Goal: Task Accomplishment & Management: Manage account settings

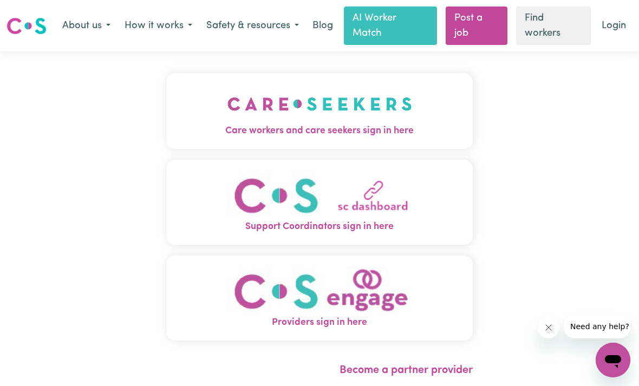
click at [619, 24] on link "Login" at bounding box center [613, 26] width 37 height 24
click at [618, 30] on link "Login" at bounding box center [613, 26] width 37 height 24
click at [410, 121] on img "Care workers and care seekers sign in here" at bounding box center [319, 104] width 185 height 40
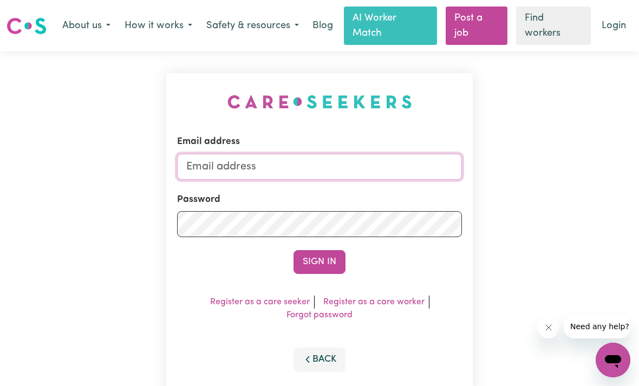
click at [258, 175] on input "Email address" at bounding box center [319, 167] width 285 height 26
type input "samwalker5@bigpond.com"
click at [319, 261] on button "Sign In" at bounding box center [319, 262] width 52 height 24
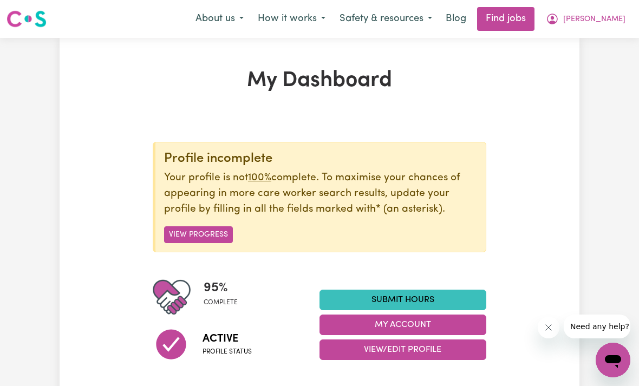
click at [602, 22] on span "Samantha" at bounding box center [594, 20] width 62 height 12
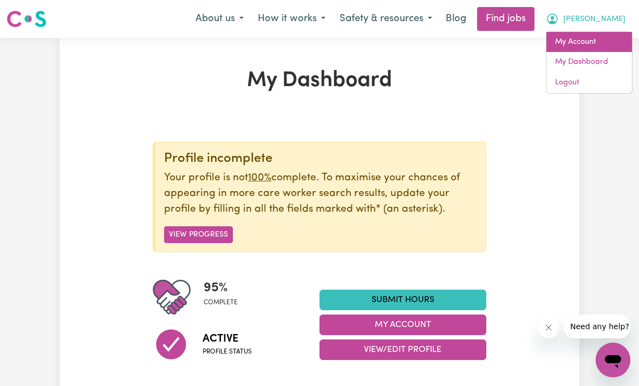
click at [586, 44] on link "My Account" at bounding box center [589, 42] width 86 height 21
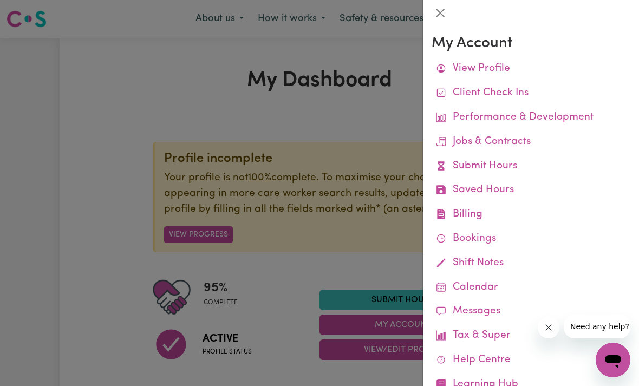
click at [487, 336] on link "Tax & Super" at bounding box center [530, 336] width 199 height 24
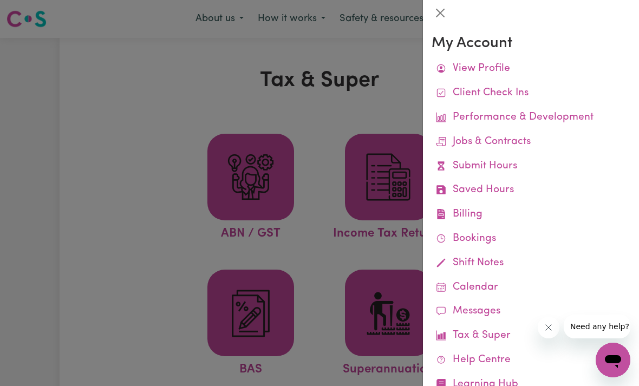
click at [391, 302] on div at bounding box center [319, 193] width 639 height 386
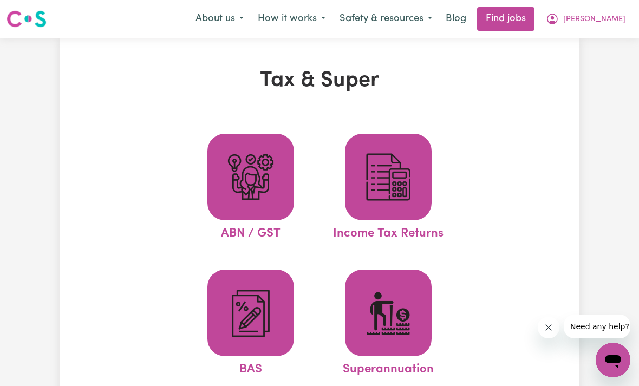
click at [397, 194] on img at bounding box center [388, 177] width 52 height 52
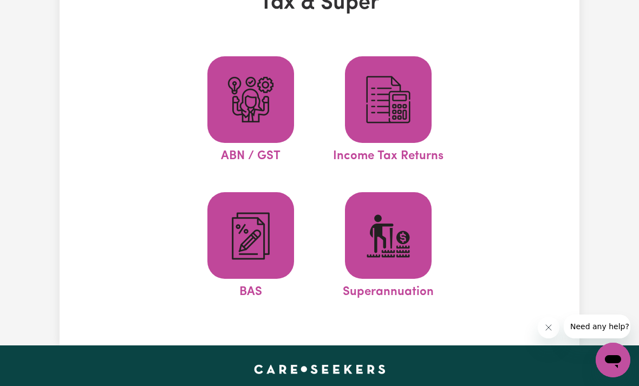
scroll to position [83, 0]
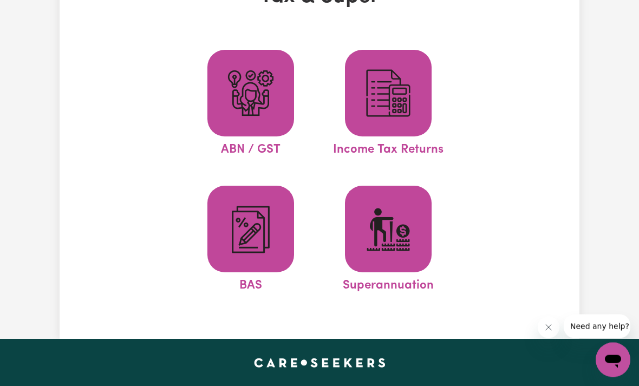
click at [247, 236] on img at bounding box center [251, 230] width 52 height 52
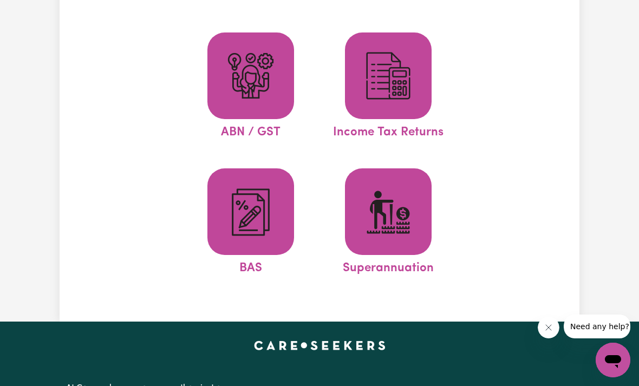
click at [258, 77] on img at bounding box center [251, 76] width 52 height 52
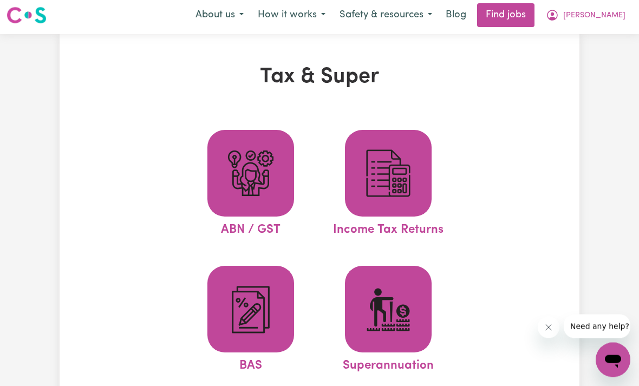
scroll to position [0, 0]
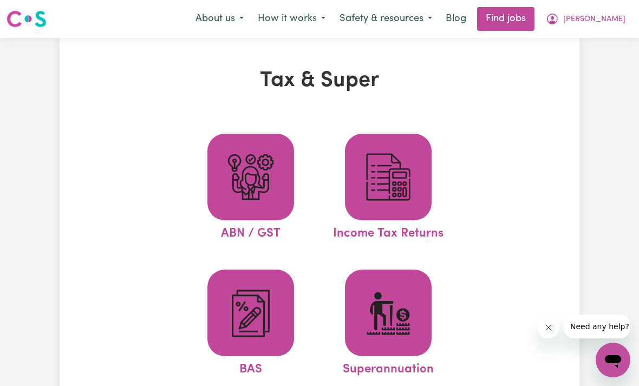
click at [593, 21] on span "Samantha" at bounding box center [594, 20] width 62 height 12
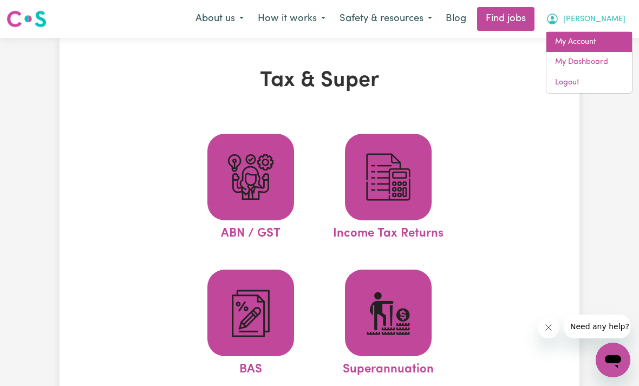
click at [588, 48] on link "My Account" at bounding box center [589, 42] width 86 height 21
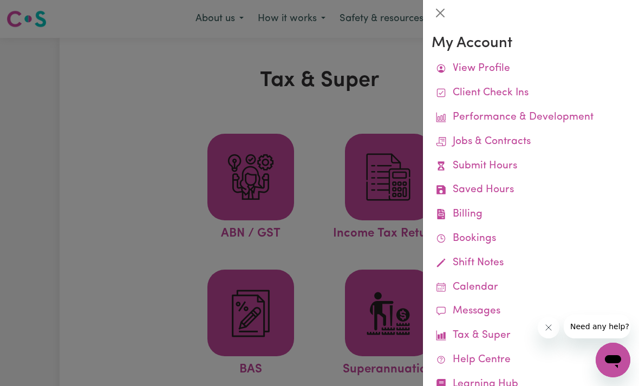
click at [0, 0] on link "Job Reports" at bounding box center [0, 0] width 0 height 0
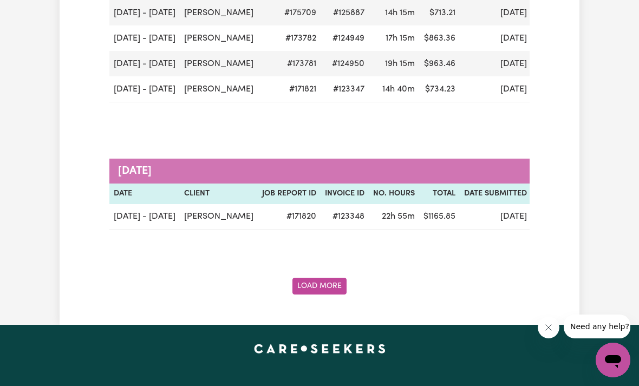
scroll to position [3192, 0]
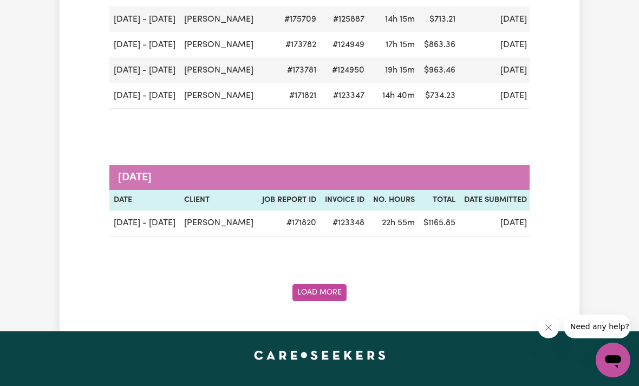
click at [342, 289] on button "Load More" at bounding box center [319, 292] width 54 height 17
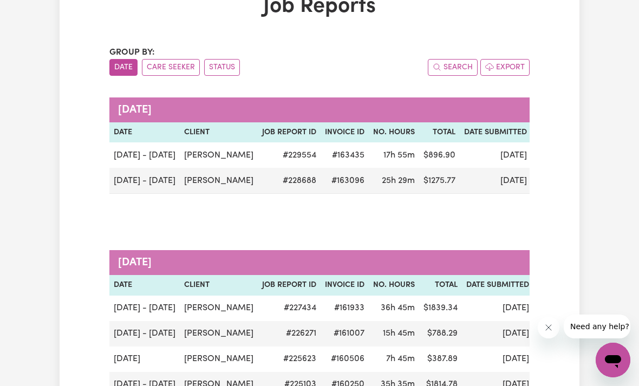
scroll to position [0, 0]
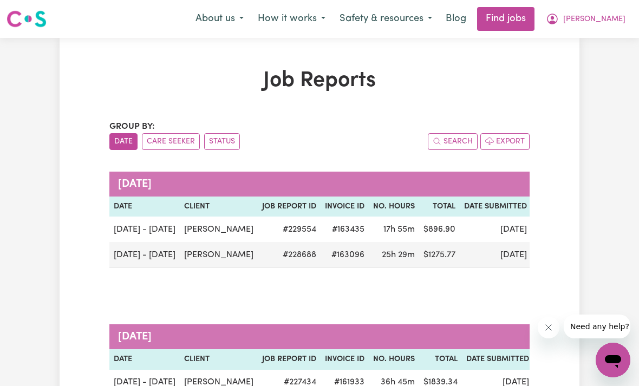
click at [511, 143] on button "Export" at bounding box center [504, 141] width 49 height 17
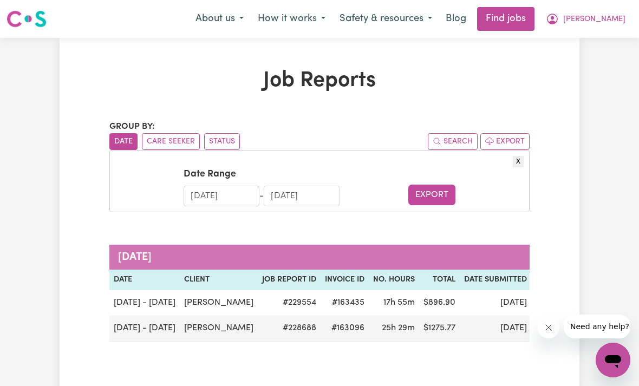
click at [210, 198] on input "22/07/2025" at bounding box center [221, 196] width 76 height 21
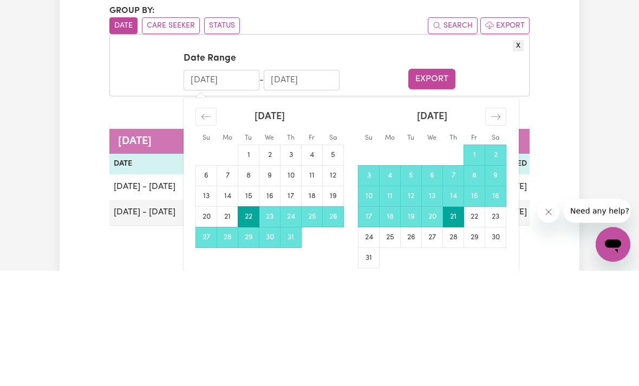
click at [235, 186] on input "22/07/2025" at bounding box center [221, 196] width 76 height 21
type input "22/07/202"
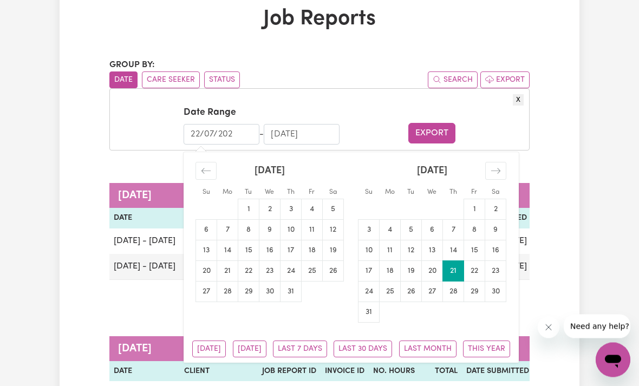
scroll to position [62, 0]
click at [501, 162] on div "Move forward to switch to the next month." at bounding box center [495, 171] width 21 height 18
click at [209, 170] on icon "Move backward to switch to the previous month." at bounding box center [206, 171] width 10 height 10
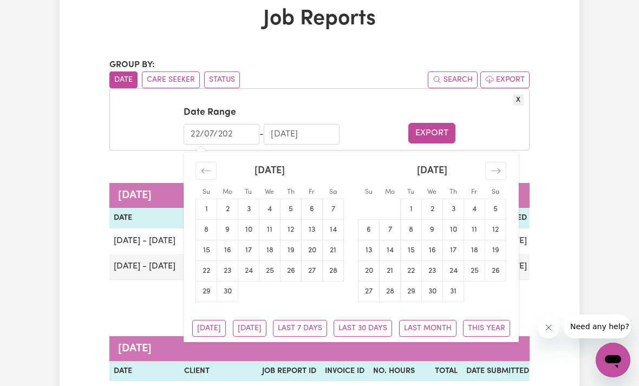
click at [207, 169] on icon "Move backward to switch to the previous month." at bounding box center [205, 170] width 9 height 5
click at [207, 169] on icon "Move backward to switch to the previous month." at bounding box center [206, 171] width 10 height 10
click at [206, 169] on icon "Move backward to switch to the previous month." at bounding box center [205, 170] width 9 height 5
click at [205, 169] on icon "Move backward to switch to the previous month." at bounding box center [206, 171] width 10 height 10
click at [206, 168] on icon "Move backward to switch to the previous month." at bounding box center [206, 171] width 10 height 10
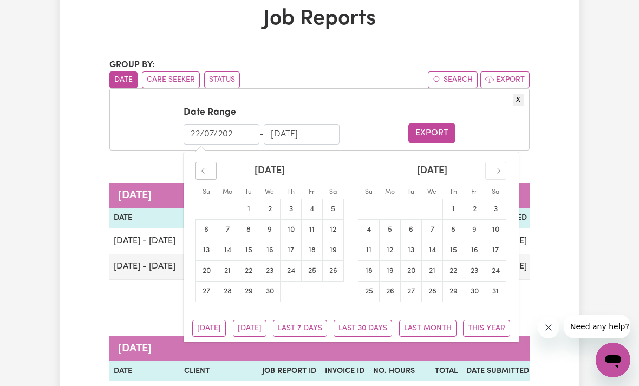
click at [206, 168] on icon "Move backward to switch to the previous month." at bounding box center [206, 171] width 10 height 10
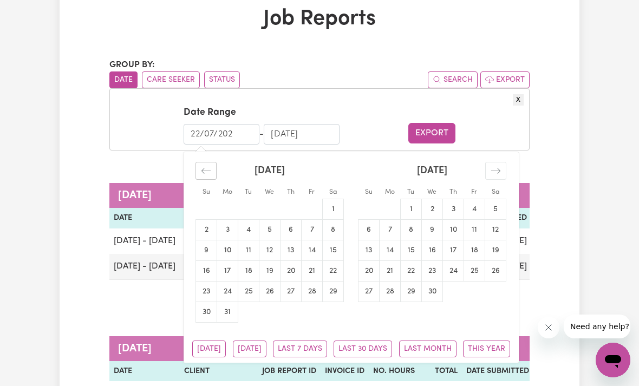
click at [204, 168] on icon "Move backward to switch to the previous month." at bounding box center [206, 171] width 10 height 10
click at [203, 168] on icon "Move backward to switch to the previous month." at bounding box center [206, 171] width 10 height 10
click at [205, 167] on icon "Move backward to switch to the previous month." at bounding box center [206, 171] width 10 height 10
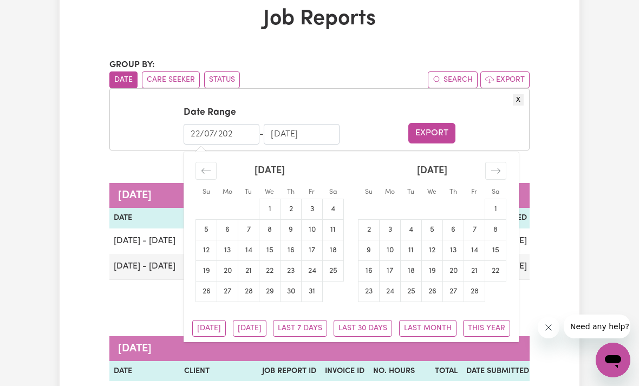
click at [204, 169] on icon "Move backward to switch to the previous month." at bounding box center [206, 171] width 10 height 10
click at [203, 168] on icon "Move backward to switch to the previous month." at bounding box center [206, 171] width 10 height 10
click at [204, 170] on icon "Move backward to switch to the previous month." at bounding box center [206, 171] width 10 height 10
click at [204, 169] on icon "Move backward to switch to the previous month." at bounding box center [205, 170] width 9 height 5
click at [202, 173] on icon "Move backward to switch to the previous month." at bounding box center [206, 171] width 10 height 10
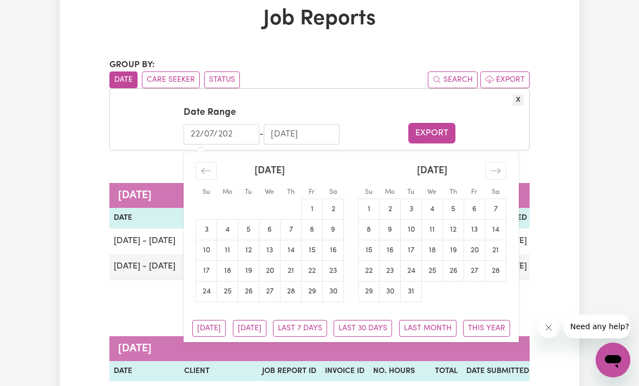
click at [202, 173] on icon "Move backward to switch to the previous month." at bounding box center [206, 171] width 10 height 10
click at [202, 174] on div "Move backward to switch to the previous month." at bounding box center [205, 171] width 21 height 18
click at [202, 174] on icon "Move backward to switch to the previous month." at bounding box center [206, 171] width 10 height 10
click at [202, 173] on icon "Move backward to switch to the previous month." at bounding box center [206, 171] width 10 height 10
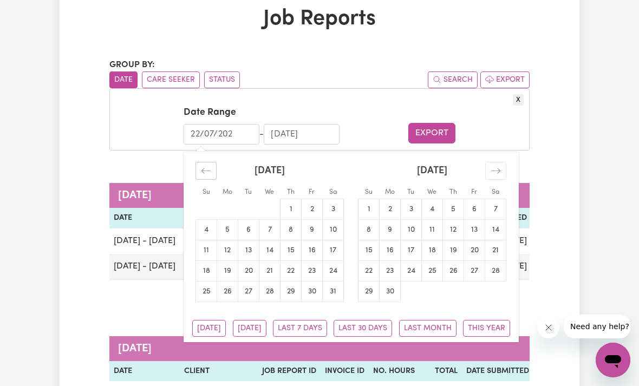
click at [203, 173] on icon "Move backward to switch to the previous month." at bounding box center [206, 171] width 10 height 10
click at [202, 173] on icon "Move backward to switch to the previous month." at bounding box center [206, 171] width 10 height 10
click at [201, 174] on icon "Move backward to switch to the previous month." at bounding box center [206, 171] width 10 height 10
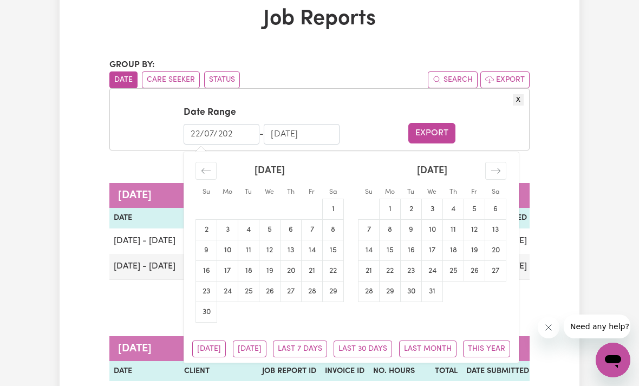
click at [201, 174] on icon "Move backward to switch to the previous month." at bounding box center [206, 171] width 10 height 10
click at [201, 175] on div "Move backward to switch to the previous month." at bounding box center [205, 171] width 21 height 18
click at [200, 175] on div "Move backward to switch to the previous month." at bounding box center [205, 171] width 21 height 18
click at [201, 176] on div "Move backward to switch to the previous month." at bounding box center [205, 171] width 21 height 18
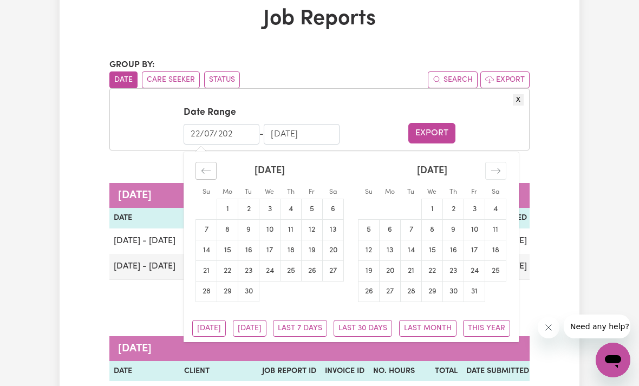
click at [201, 176] on div "Move backward to switch to the previous month." at bounding box center [205, 171] width 21 height 18
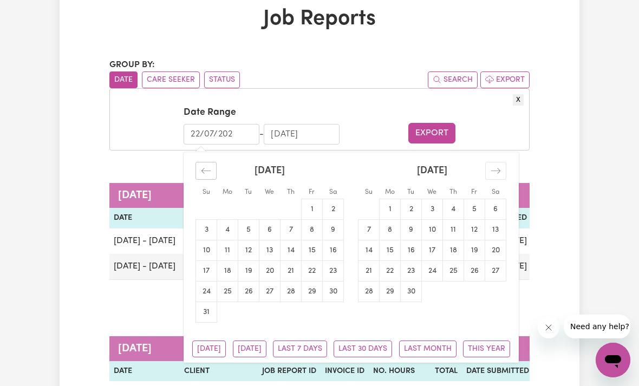
click at [201, 176] on div "Move backward to switch to the previous month." at bounding box center [205, 171] width 21 height 18
click at [201, 175] on div "Move backward to switch to the previous month." at bounding box center [205, 171] width 21 height 18
click at [201, 176] on div "Move backward to switch to the previous month." at bounding box center [205, 171] width 21 height 18
click at [200, 176] on div "Move backward to switch to the previous month." at bounding box center [205, 171] width 21 height 18
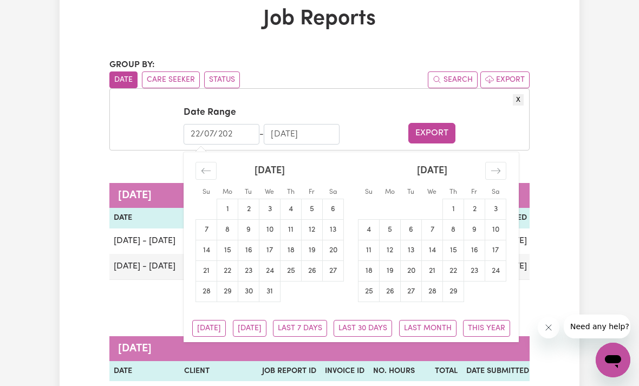
click at [201, 177] on div "Move backward to switch to the previous month." at bounding box center [205, 171] width 21 height 18
click at [201, 176] on div "Move backward to switch to the previous month." at bounding box center [205, 171] width 21 height 18
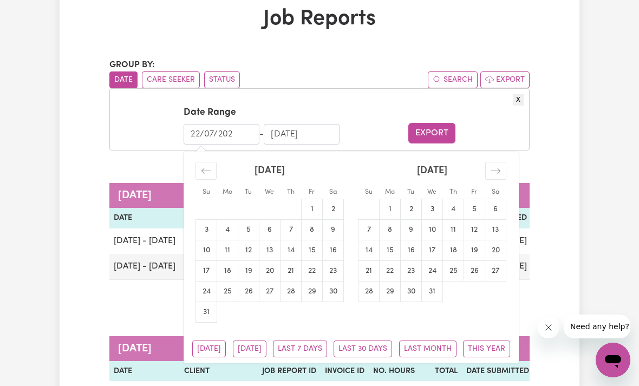
click at [202, 176] on div "Move backward to switch to the previous month." at bounding box center [205, 171] width 21 height 18
click at [203, 173] on icon "Move backward to switch to the previous month." at bounding box center [206, 171] width 10 height 10
click at [203, 172] on icon "Move backward to switch to the previous month." at bounding box center [206, 171] width 10 height 10
click at [203, 173] on icon "Move backward to switch to the previous month." at bounding box center [206, 171] width 10 height 10
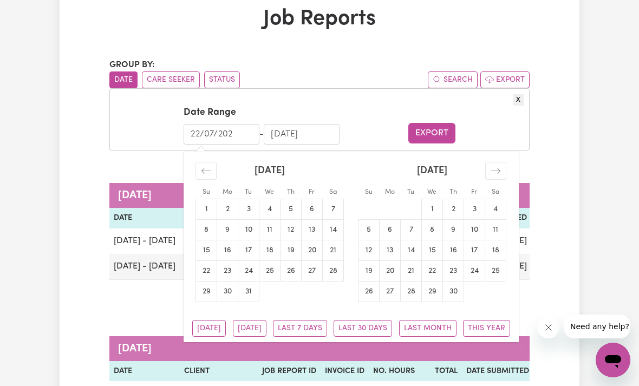
click at [203, 173] on icon "Move backward to switch to the previous month." at bounding box center [206, 171] width 10 height 10
click at [205, 173] on icon "Move backward to switch to the previous month." at bounding box center [206, 171] width 10 height 10
click at [205, 172] on icon "Move backward to switch to the previous month." at bounding box center [206, 171] width 10 height 10
click at [206, 173] on icon "Move backward to switch to the previous month." at bounding box center [206, 171] width 10 height 10
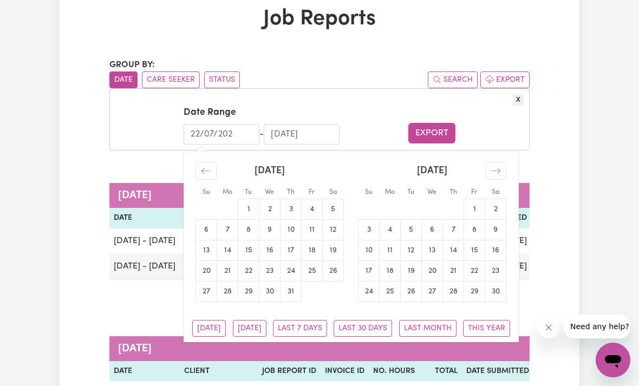
click at [208, 173] on icon "Move backward to switch to the previous month." at bounding box center [206, 171] width 10 height 10
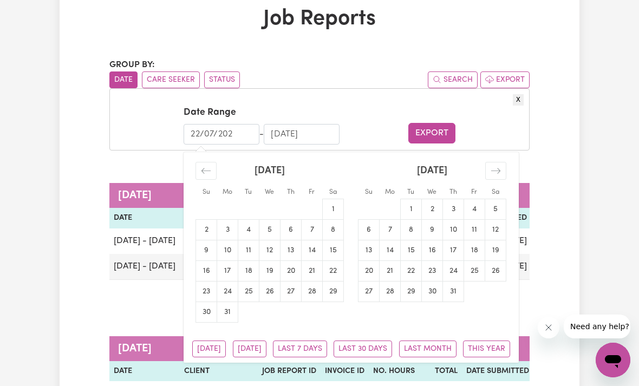
click at [208, 172] on icon "Move backward to switch to the previous month." at bounding box center [206, 171] width 10 height 10
click at [210, 172] on icon "Move backward to switch to the previous month." at bounding box center [206, 171] width 10 height 10
click at [209, 172] on icon "Move backward to switch to the previous month." at bounding box center [206, 171] width 10 height 10
click at [213, 170] on div "Move backward to switch to the previous month." at bounding box center [205, 171] width 21 height 18
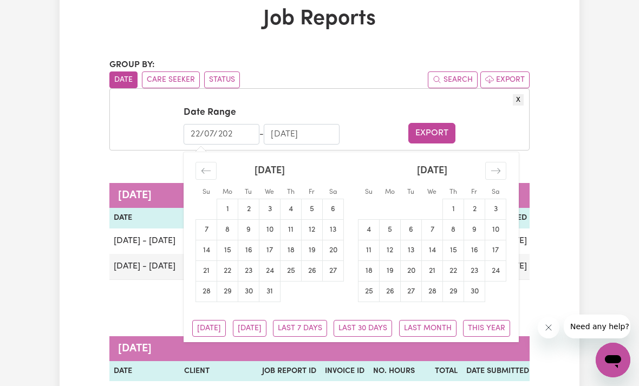
click at [213, 170] on div "Move backward to switch to the previous month." at bounding box center [205, 171] width 21 height 18
click at [215, 170] on div "Move backward to switch to the previous month." at bounding box center [205, 171] width 21 height 18
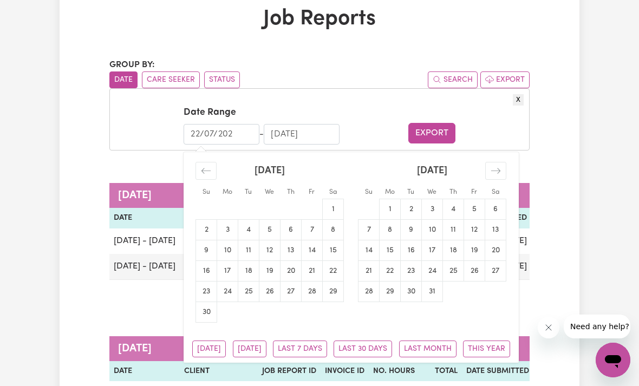
click at [215, 170] on div "Move backward to switch to the previous month." at bounding box center [205, 171] width 21 height 18
click at [214, 173] on div "Move backward to switch to the previous month." at bounding box center [205, 171] width 21 height 18
click at [214, 172] on div "Move backward to switch to the previous month." at bounding box center [205, 171] width 21 height 18
click at [213, 171] on div "Move backward to switch to the previous month." at bounding box center [205, 171] width 21 height 18
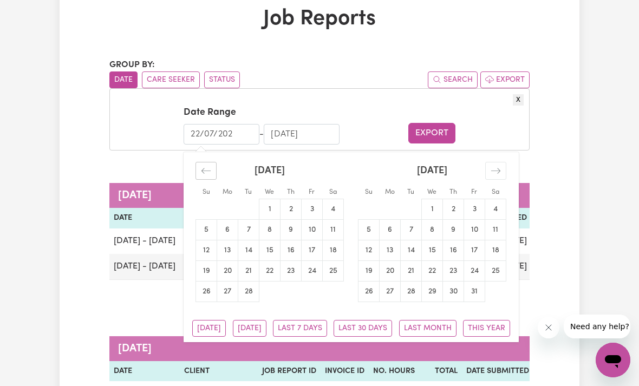
click at [213, 171] on div "Move backward to switch to the previous month." at bounding box center [205, 171] width 21 height 18
click at [214, 170] on div "Move backward to switch to the previous month." at bounding box center [205, 171] width 21 height 18
click at [214, 169] on div "Move backward to switch to the previous month." at bounding box center [205, 171] width 21 height 18
click at [213, 169] on div "Move backward to switch to the previous month." at bounding box center [205, 171] width 21 height 18
click at [213, 168] on div "Move backward to switch to the previous month." at bounding box center [205, 171] width 21 height 18
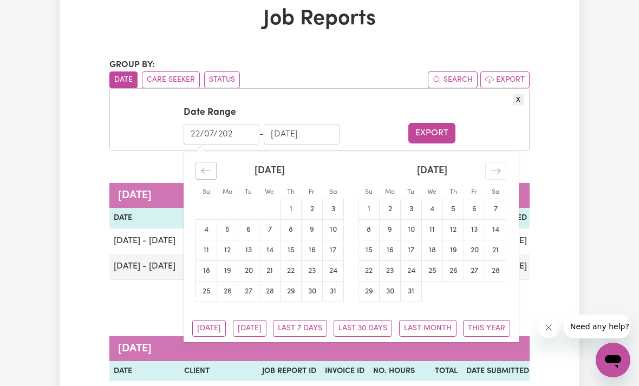
click at [213, 167] on div "Move backward to switch to the previous month." at bounding box center [205, 171] width 21 height 18
click at [212, 168] on div "Move backward to switch to the previous month." at bounding box center [205, 171] width 21 height 18
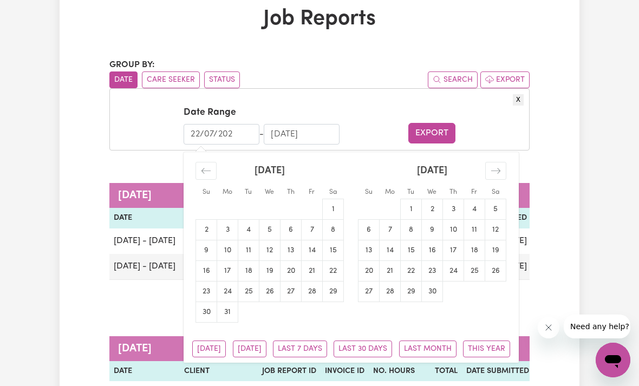
click at [215, 167] on div "Move backward to switch to the previous month." at bounding box center [205, 171] width 21 height 18
click at [214, 167] on div "Move backward to switch to the previous month." at bounding box center [205, 171] width 21 height 18
click at [213, 166] on div "Move backward to switch to the previous month." at bounding box center [205, 171] width 21 height 18
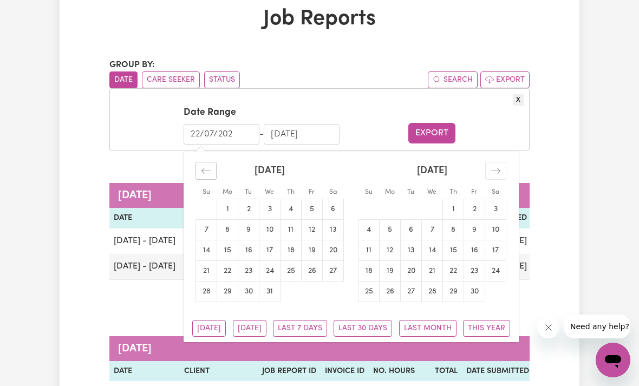
click at [214, 163] on div "Move backward to switch to the previous month." at bounding box center [205, 171] width 21 height 18
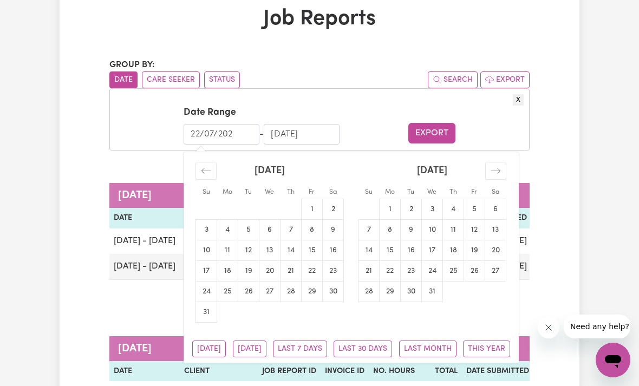
click at [214, 163] on div "Move backward to switch to the previous month." at bounding box center [205, 171] width 21 height 18
click at [216, 165] on div "Move backward to switch to the previous month." at bounding box center [205, 171] width 21 height 18
click at [215, 164] on div "Move backward to switch to the previous month." at bounding box center [205, 171] width 21 height 18
click at [215, 165] on div "Move backward to switch to the previous month." at bounding box center [205, 171] width 21 height 18
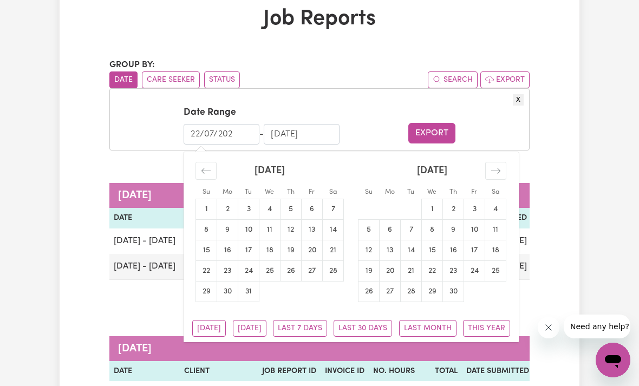
click at [215, 164] on div "Move backward to switch to the previous month." at bounding box center [205, 171] width 21 height 18
click at [216, 165] on div "Move backward to switch to the previous month." at bounding box center [205, 171] width 21 height 18
click at [216, 164] on div "Move backward to switch to the previous month." at bounding box center [205, 171] width 21 height 18
click at [216, 163] on div "Move backward to switch to the previous month." at bounding box center [205, 171] width 21 height 18
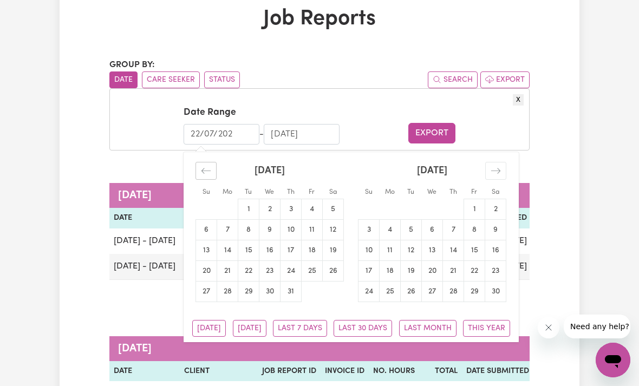
click at [215, 162] on div "Move backward to switch to the previous month." at bounding box center [205, 171] width 21 height 18
click at [216, 163] on div "Move backward to switch to the previous month." at bounding box center [205, 171] width 21 height 18
click at [215, 162] on div "Move backward to switch to the previous month." at bounding box center [205, 171] width 21 height 18
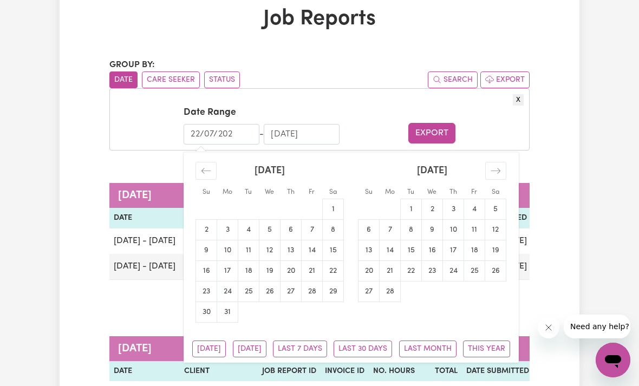
click at [217, 163] on div "January 2022" at bounding box center [269, 175] width 148 height 47
click at [216, 165] on div "Move backward to switch to the previous month." at bounding box center [205, 171] width 21 height 18
click at [215, 166] on div "Move backward to switch to the previous month." at bounding box center [205, 171] width 21 height 18
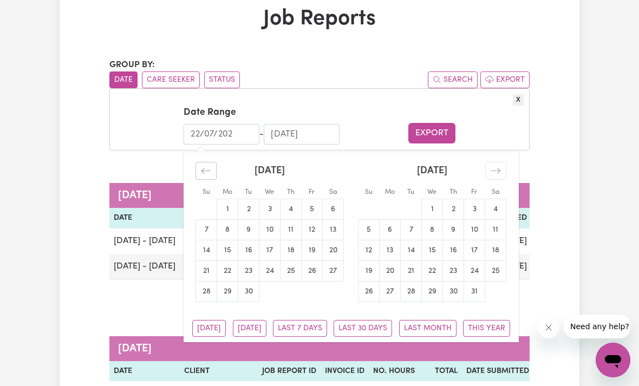
click at [215, 162] on div "Move backward to switch to the previous month." at bounding box center [205, 171] width 21 height 18
click at [216, 163] on div "Move backward to switch to the previous month." at bounding box center [205, 171] width 21 height 18
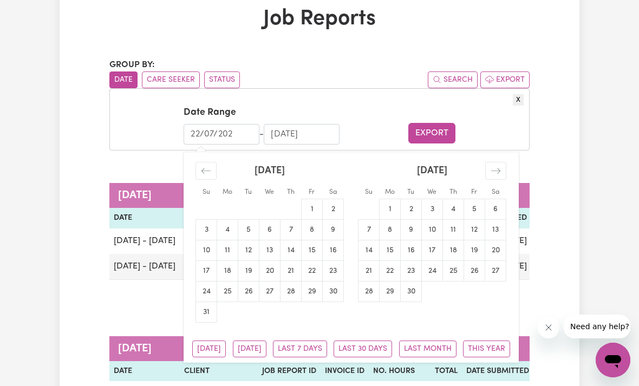
click at [212, 166] on div "Move backward to switch to the previous month." at bounding box center [205, 171] width 21 height 18
click at [214, 164] on div "Move backward to switch to the previous month." at bounding box center [205, 171] width 21 height 18
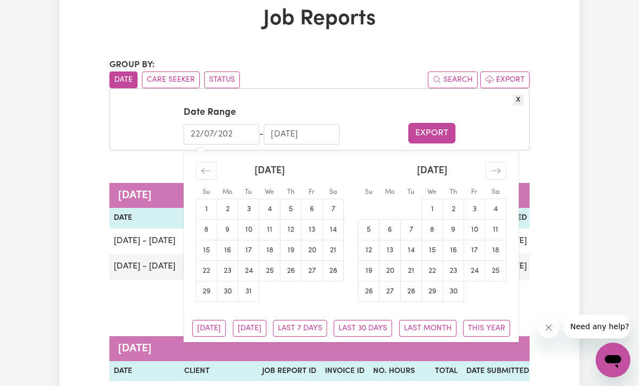
click at [214, 163] on div "Move backward to switch to the previous month." at bounding box center [205, 171] width 21 height 18
click at [212, 166] on div "Move backward to switch to the previous month." at bounding box center [205, 171] width 21 height 18
click at [211, 166] on icon "Move backward to switch to the previous month." at bounding box center [206, 171] width 10 height 10
click at [214, 163] on div "Move backward to switch to the previous month." at bounding box center [205, 171] width 21 height 18
click at [214, 162] on div "Move backward to switch to the previous month." at bounding box center [205, 171] width 21 height 18
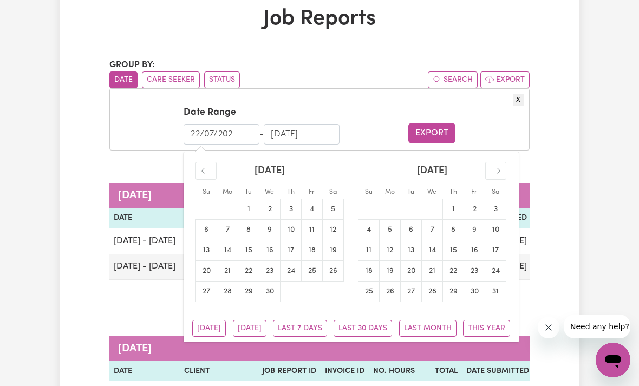
click at [213, 164] on div "Move backward to switch to the previous month." at bounding box center [205, 171] width 21 height 18
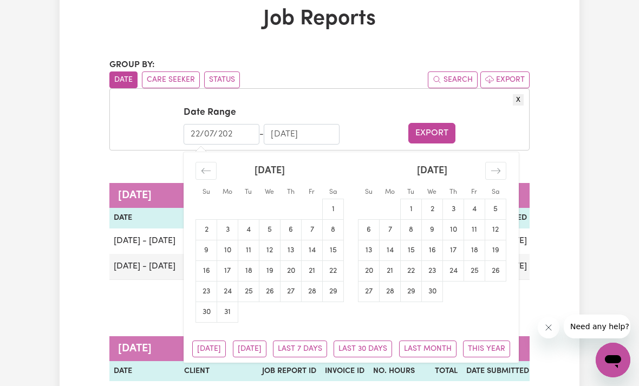
click at [213, 164] on div "Move backward to switch to the previous month." at bounding box center [205, 171] width 21 height 18
click at [212, 167] on div "Move backward to switch to the previous month." at bounding box center [205, 171] width 21 height 18
click at [210, 169] on icon "Move backward to switch to the previous month." at bounding box center [205, 170] width 9 height 5
click at [209, 169] on icon "Move backward to switch to the previous month." at bounding box center [206, 171] width 10 height 10
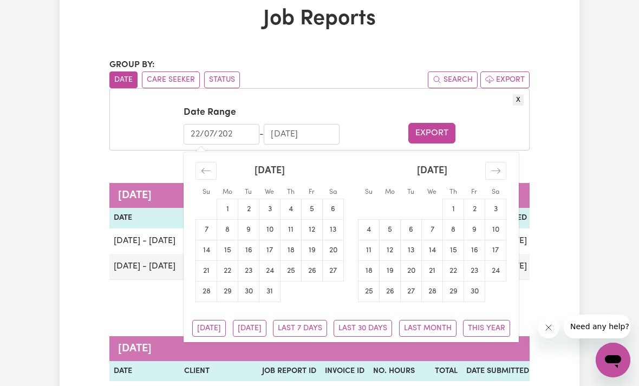
click at [209, 169] on icon "Move backward to switch to the previous month." at bounding box center [206, 171] width 10 height 10
click at [209, 171] on icon "Move backward to switch to the previous month." at bounding box center [206, 171] width 10 height 10
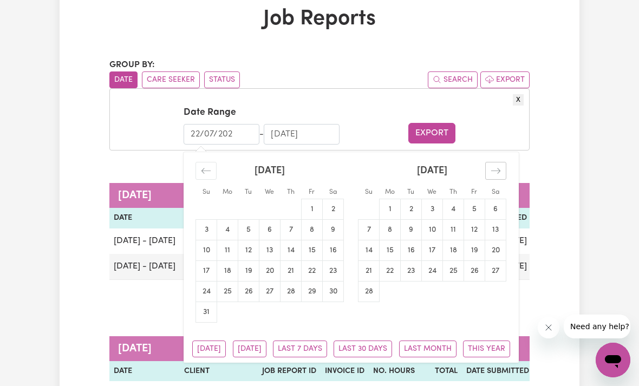
click at [500, 171] on icon "Move forward to switch to the next month." at bounding box center [495, 171] width 10 height 10
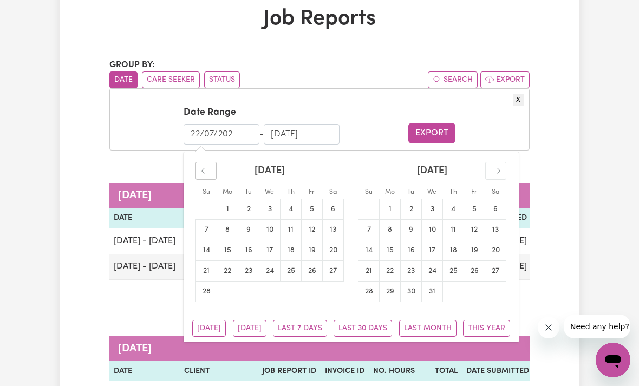
click at [211, 171] on icon "Move backward to switch to the previous month." at bounding box center [206, 171] width 10 height 10
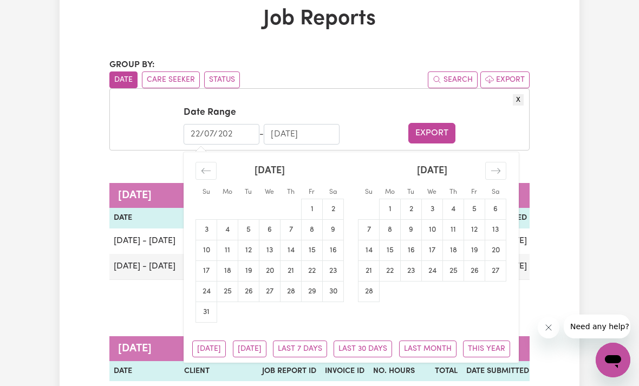
click at [442, 134] on button "Export" at bounding box center [431, 133] width 47 height 21
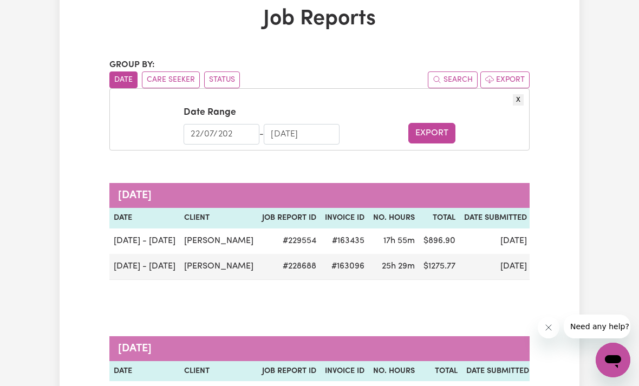
click at [443, 136] on button "Export" at bounding box center [431, 133] width 47 height 21
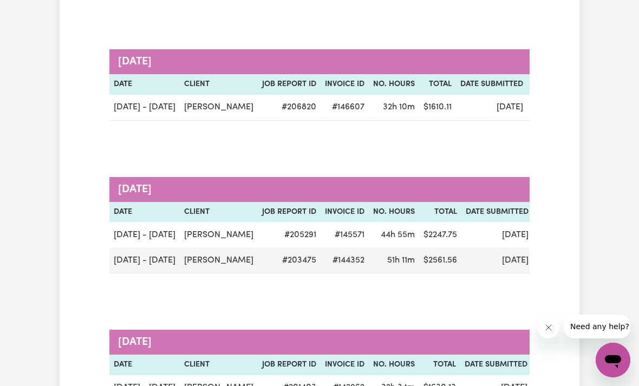
scroll to position [1446, 0]
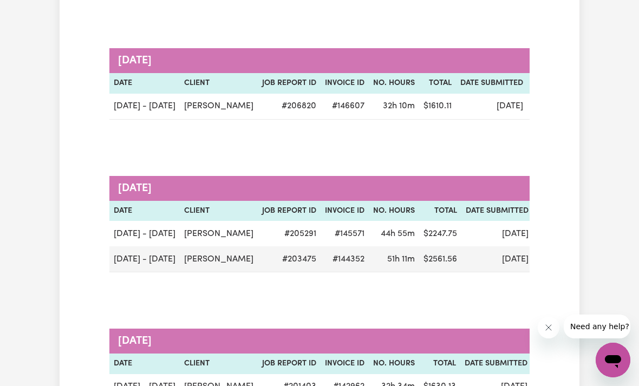
click at [531, 104] on span "approved" at bounding box center [553, 106] width 44 height 12
click at [464, 102] on td "Sep 1" at bounding box center [491, 107] width 71 height 26
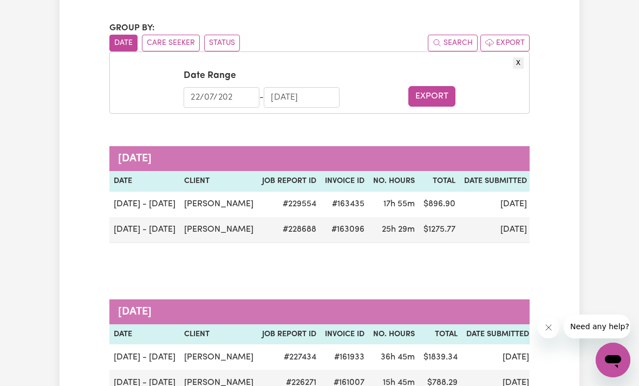
scroll to position [114, 0]
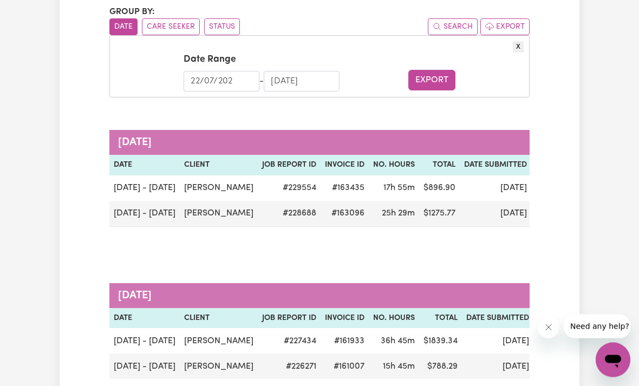
click at [535, 187] on span "approved" at bounding box center [557, 188] width 44 height 12
click at [535, 190] on span "approved" at bounding box center [557, 188] width 44 height 12
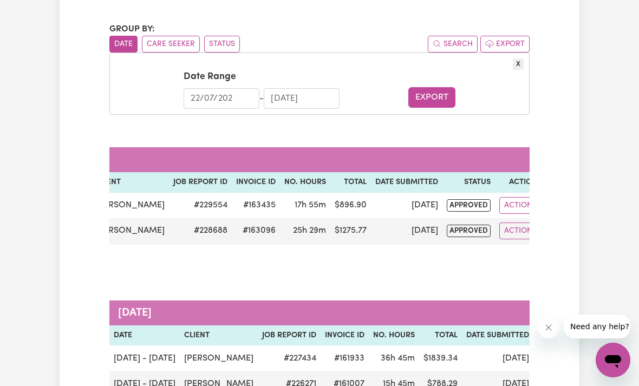
scroll to position [0, 88]
click at [505, 202] on button "Actions" at bounding box center [521, 205] width 42 height 17
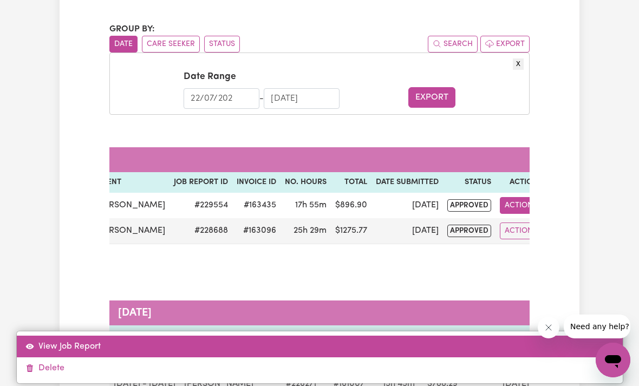
click at [88, 357] on link "View Job Report" at bounding box center [320, 347] width 606 height 22
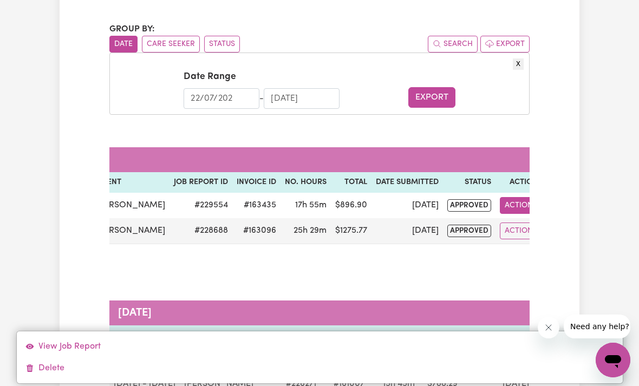
select select "pm"
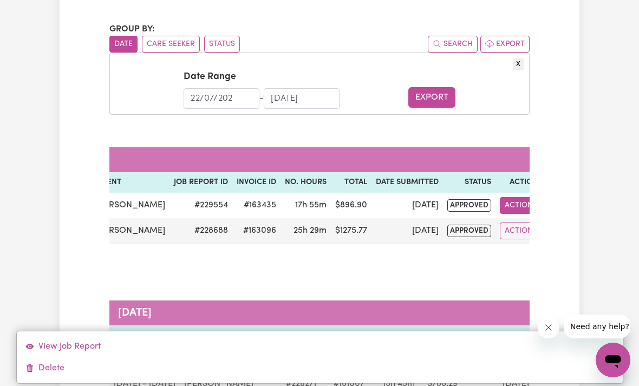
select select "pm"
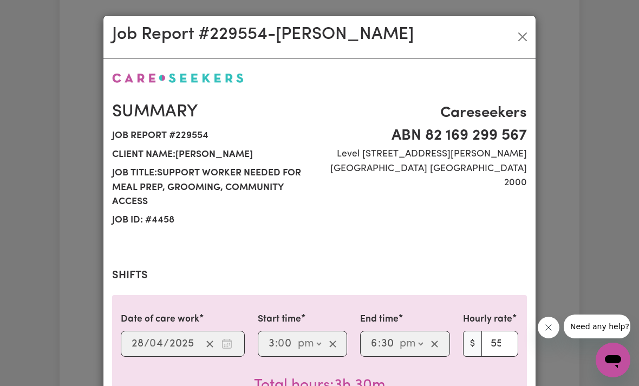
select select "57.17-Weekday"
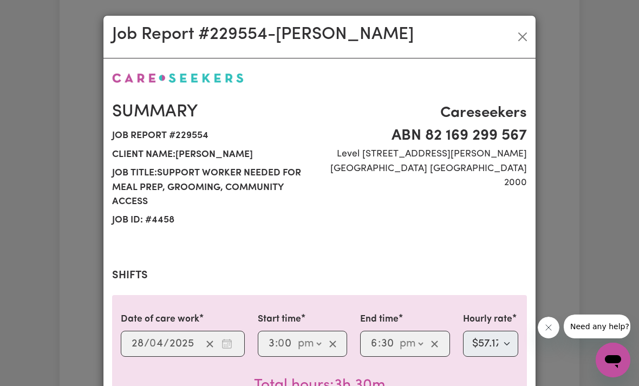
click at [522, 34] on button "Close" at bounding box center [522, 36] width 17 height 17
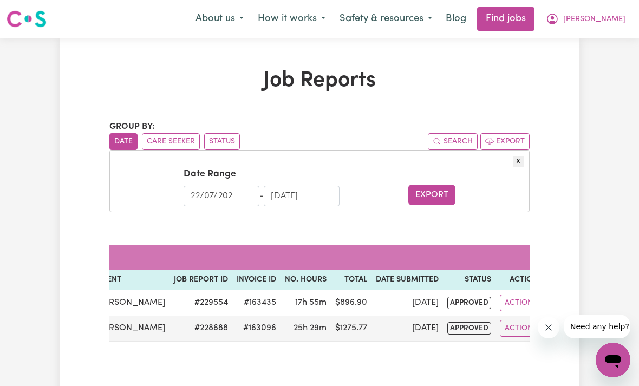
click at [605, 18] on span "Samantha" at bounding box center [594, 20] width 62 height 12
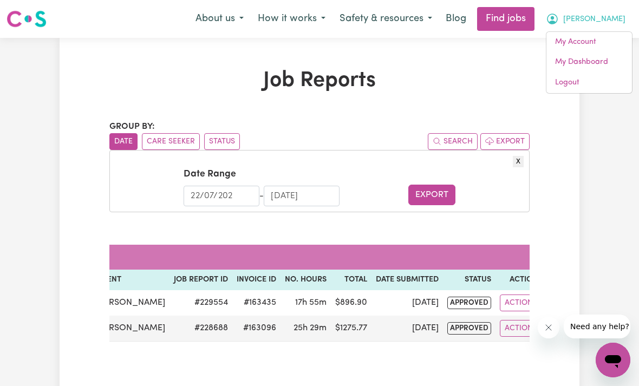
click at [599, 54] on link "My Dashboard" at bounding box center [589, 62] width 86 height 21
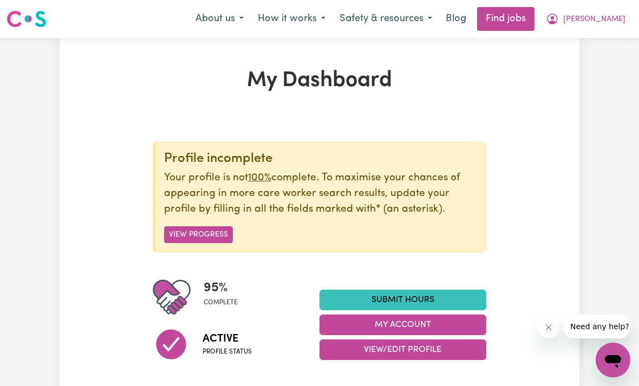
click at [612, 24] on span "Samantha" at bounding box center [594, 20] width 62 height 12
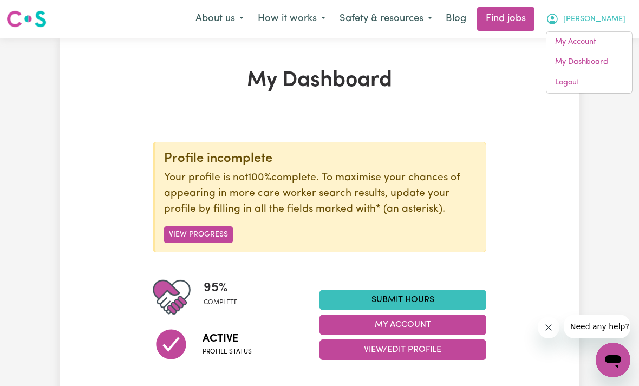
click at [589, 44] on link "My Account" at bounding box center [589, 42] width 86 height 21
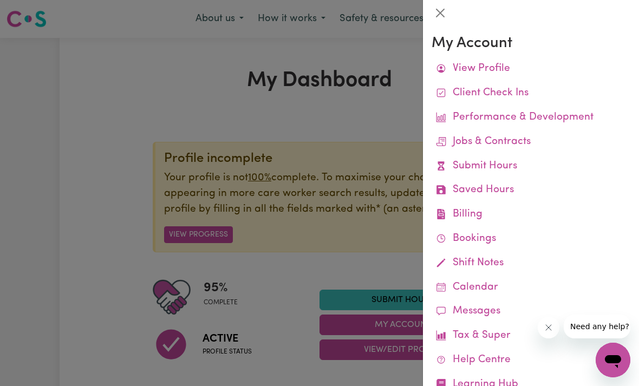
click at [0, 0] on link "Platform Fee Invoices" at bounding box center [0, 0] width 0 height 0
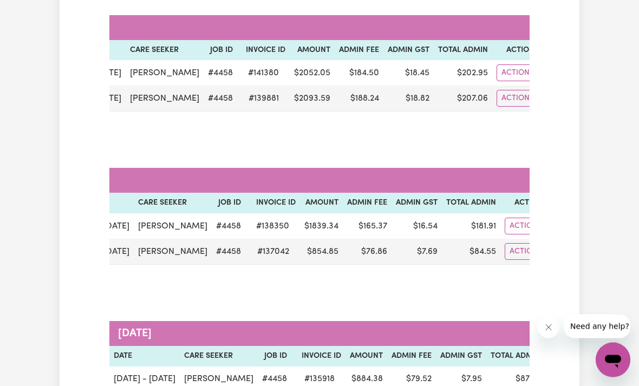
scroll to position [0, 54]
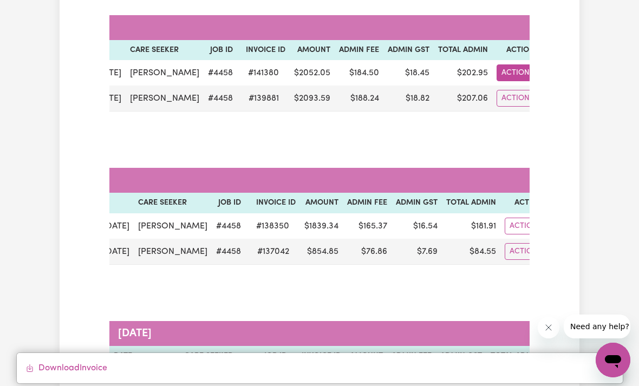
click at [84, 379] on link "Download Invoice" at bounding box center [320, 368] width 606 height 22
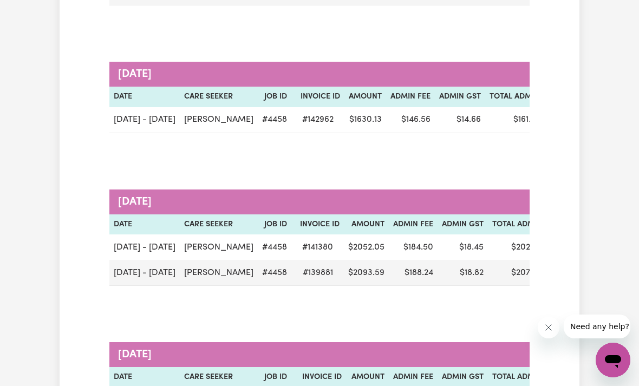
scroll to position [0, 0]
click at [389, 244] on td "$ 184.50" at bounding box center [413, 246] width 49 height 25
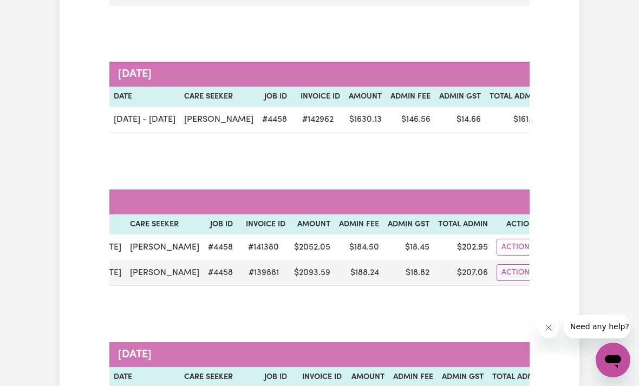
scroll to position [0, 54]
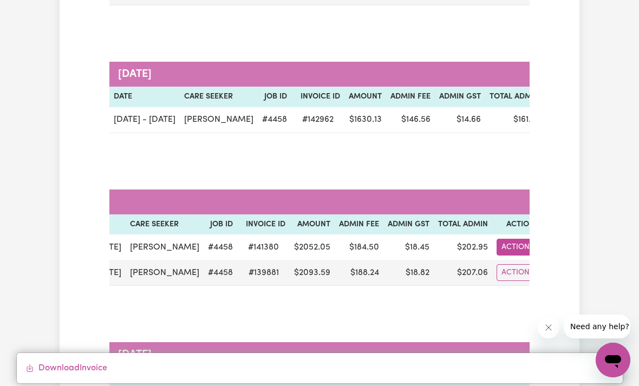
click at [87, 379] on link "Download Invoice" at bounding box center [320, 368] width 606 height 22
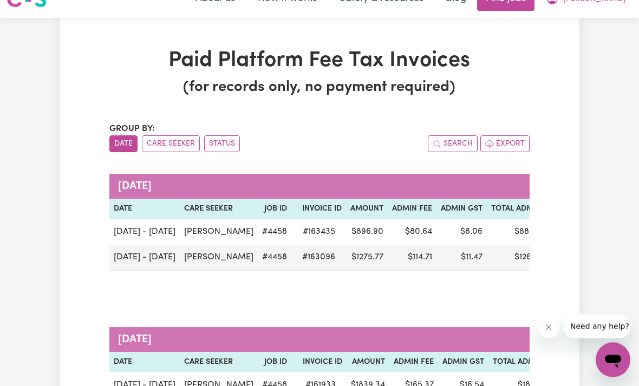
scroll to position [0, 0]
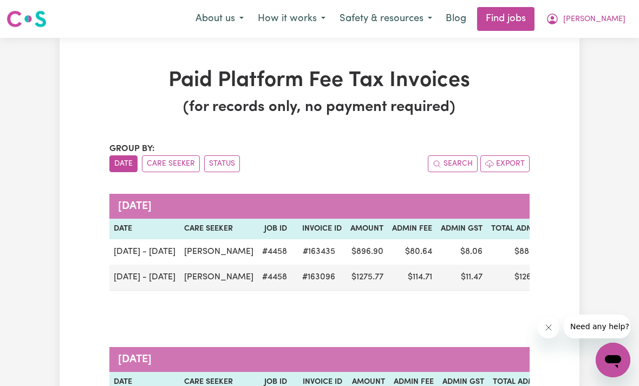
click at [612, 21] on span "Samantha" at bounding box center [594, 20] width 62 height 12
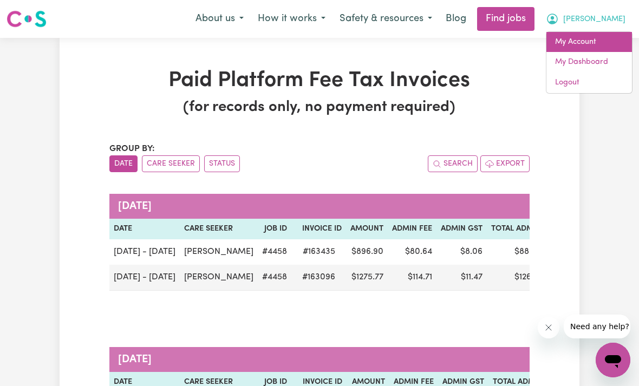
click at [588, 46] on link "My Account" at bounding box center [589, 42] width 86 height 21
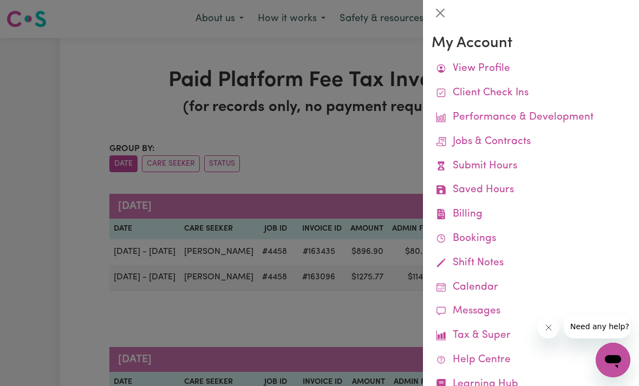
click at [0, 0] on link "Remittances" at bounding box center [0, 0] width 0 height 0
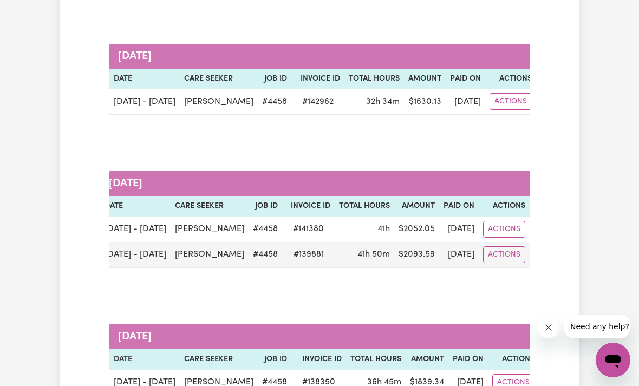
scroll to position [0, 9]
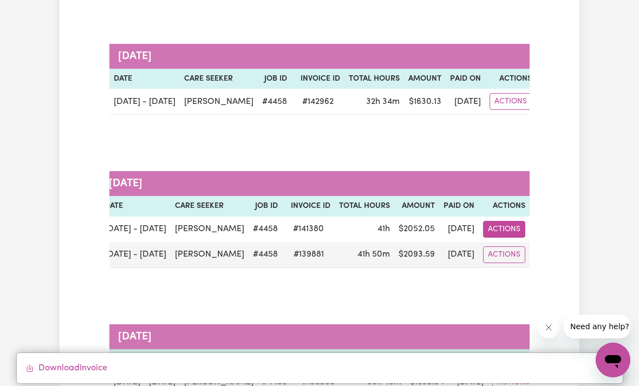
click at [95, 372] on link "Download Invoice" at bounding box center [320, 368] width 606 height 22
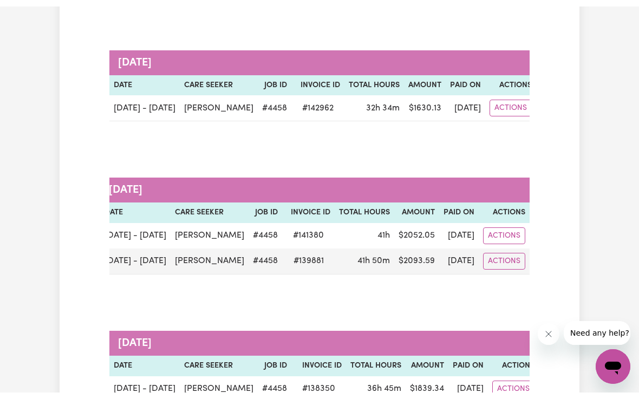
scroll to position [1644, 0]
